Goal: Transaction & Acquisition: Purchase product/service

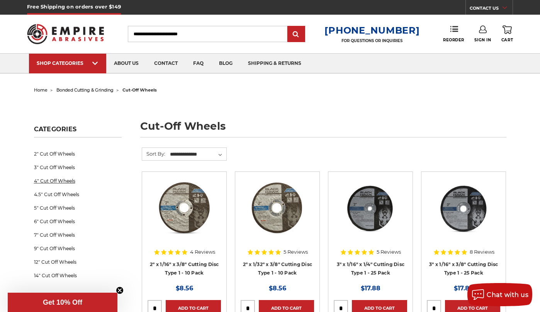
click at [61, 181] on link "4" Cut Off Wheels" at bounding box center [78, 181] width 88 height 14
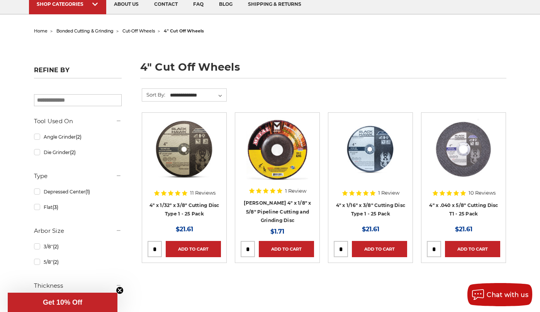
scroll to position [77, 0]
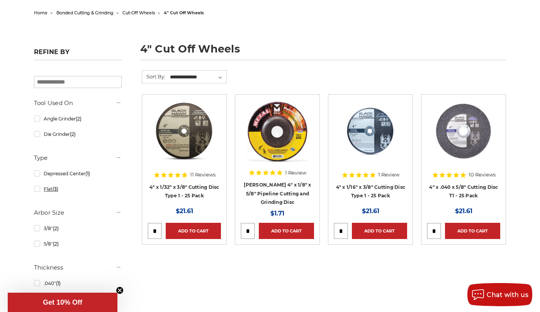
click at [37, 190] on link "Flat (3)" at bounding box center [78, 189] width 88 height 14
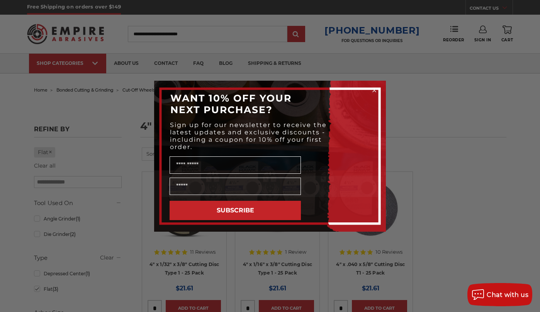
click at [374, 89] on circle "Close dialog" at bounding box center [374, 89] width 7 height 7
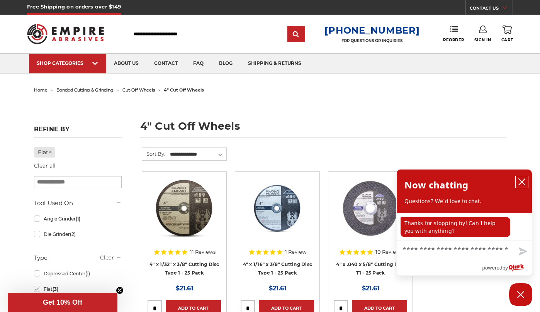
click at [520, 180] on icon "close chatbox" at bounding box center [522, 182] width 8 height 8
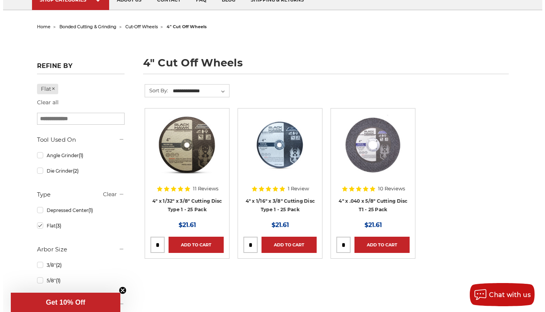
scroll to position [77, 0]
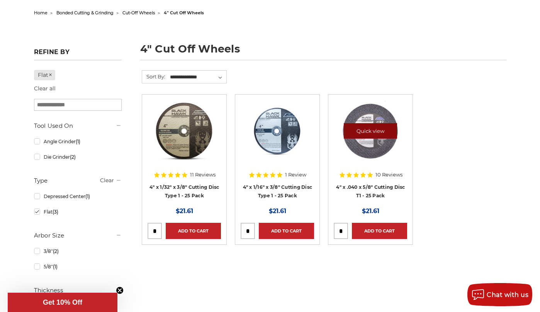
click at [365, 129] on link "Quick view" at bounding box center [370, 130] width 53 height 15
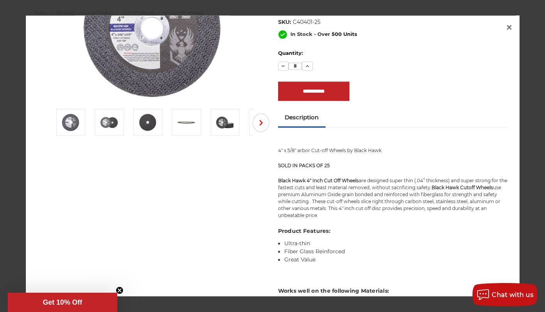
scroll to position [39, 0]
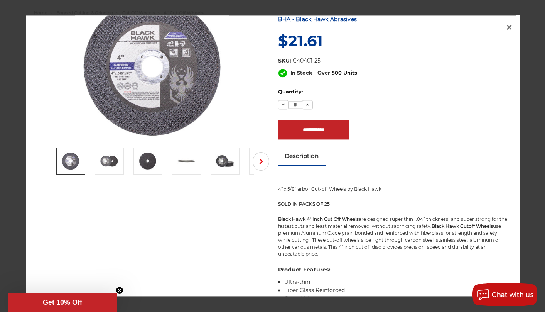
click at [74, 159] on img at bounding box center [70, 161] width 19 height 19
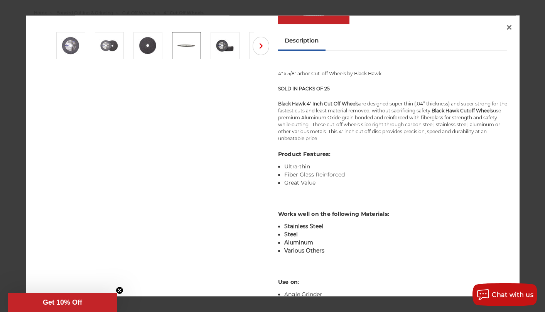
scroll to position [69, 0]
